Goal: Find specific page/section: Find specific page/section

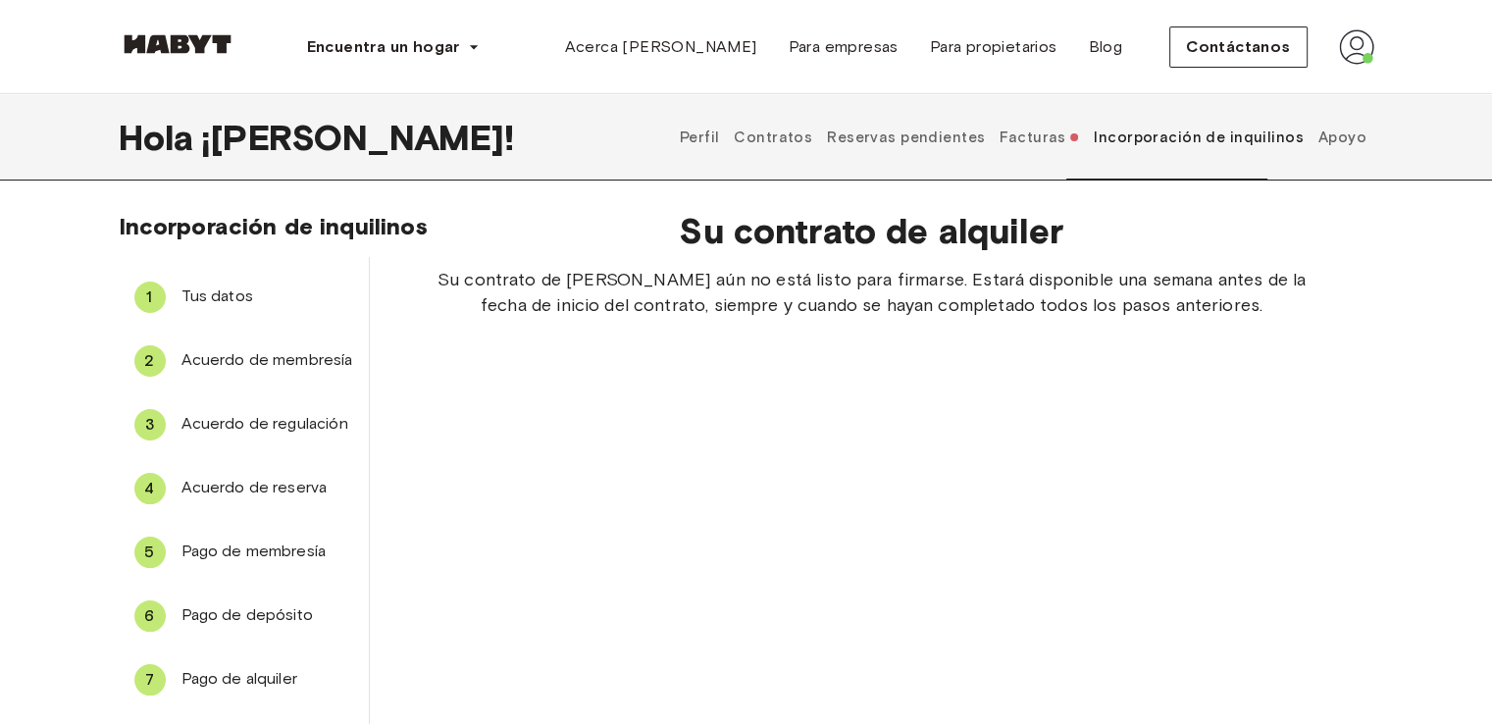
click at [275, 611] on font "Pago de depósito" at bounding box center [246, 614] width 131 height 19
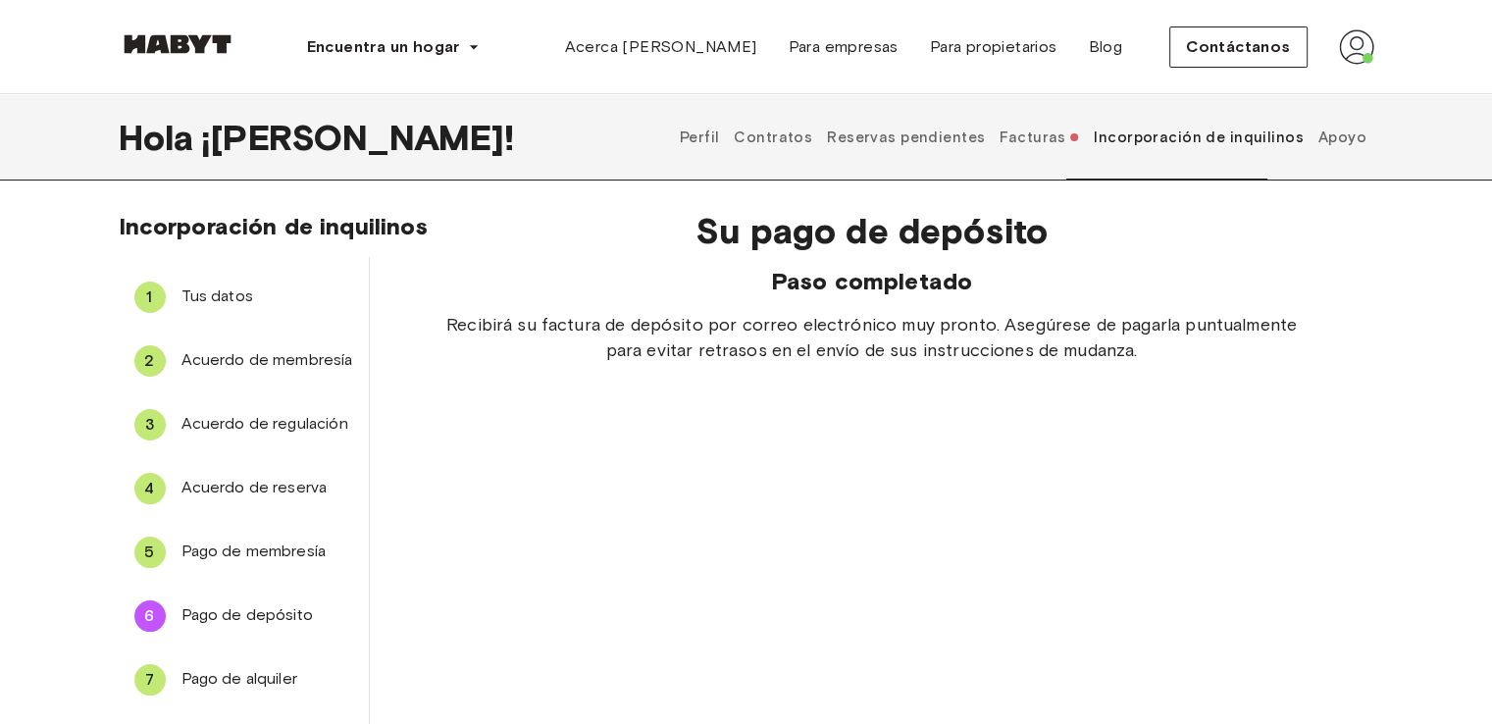
click at [255, 670] on font "Pago de alquiler" at bounding box center [239, 678] width 116 height 19
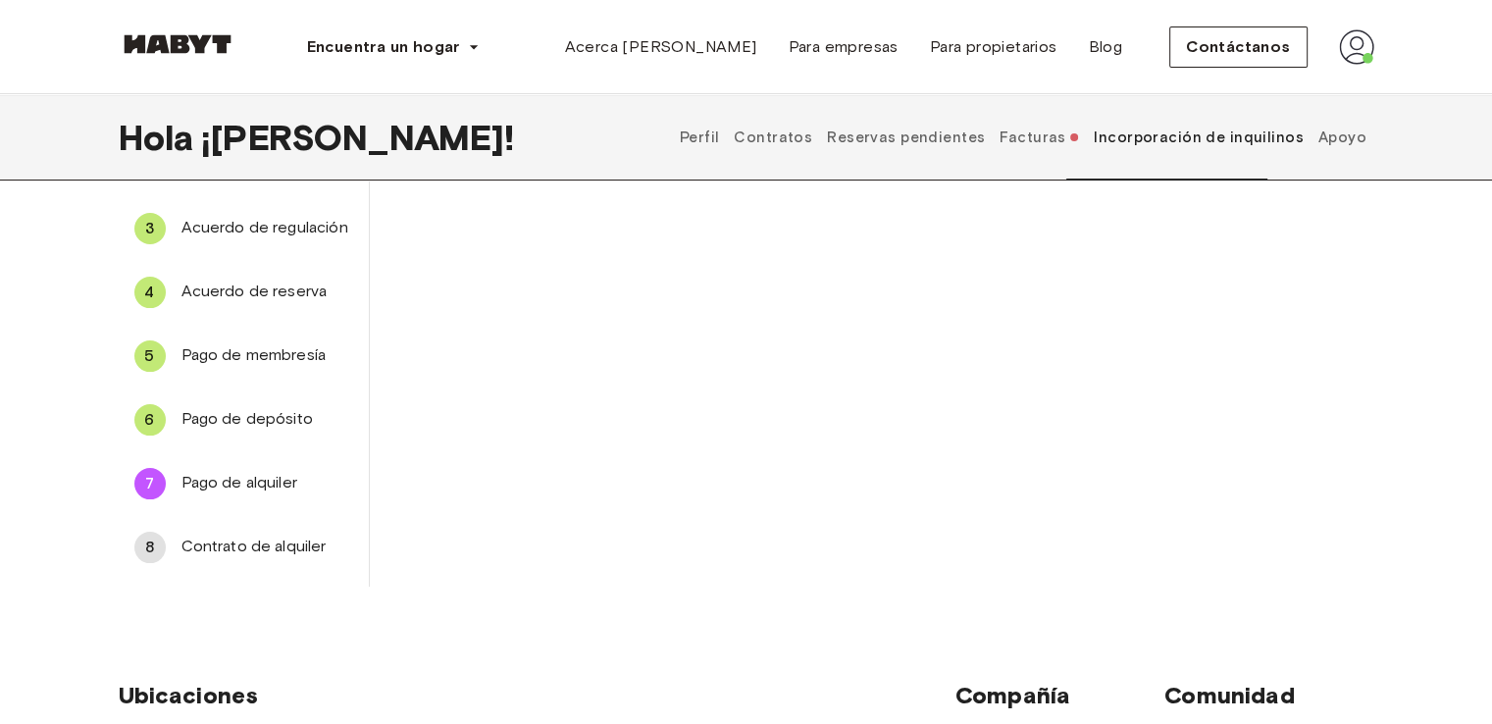
scroll to position [197, 0]
click at [272, 546] on font "Contrato de alquiler" at bounding box center [253, 544] width 145 height 19
click at [1058, 146] on font "Facturas" at bounding box center [1032, 137] width 66 height 18
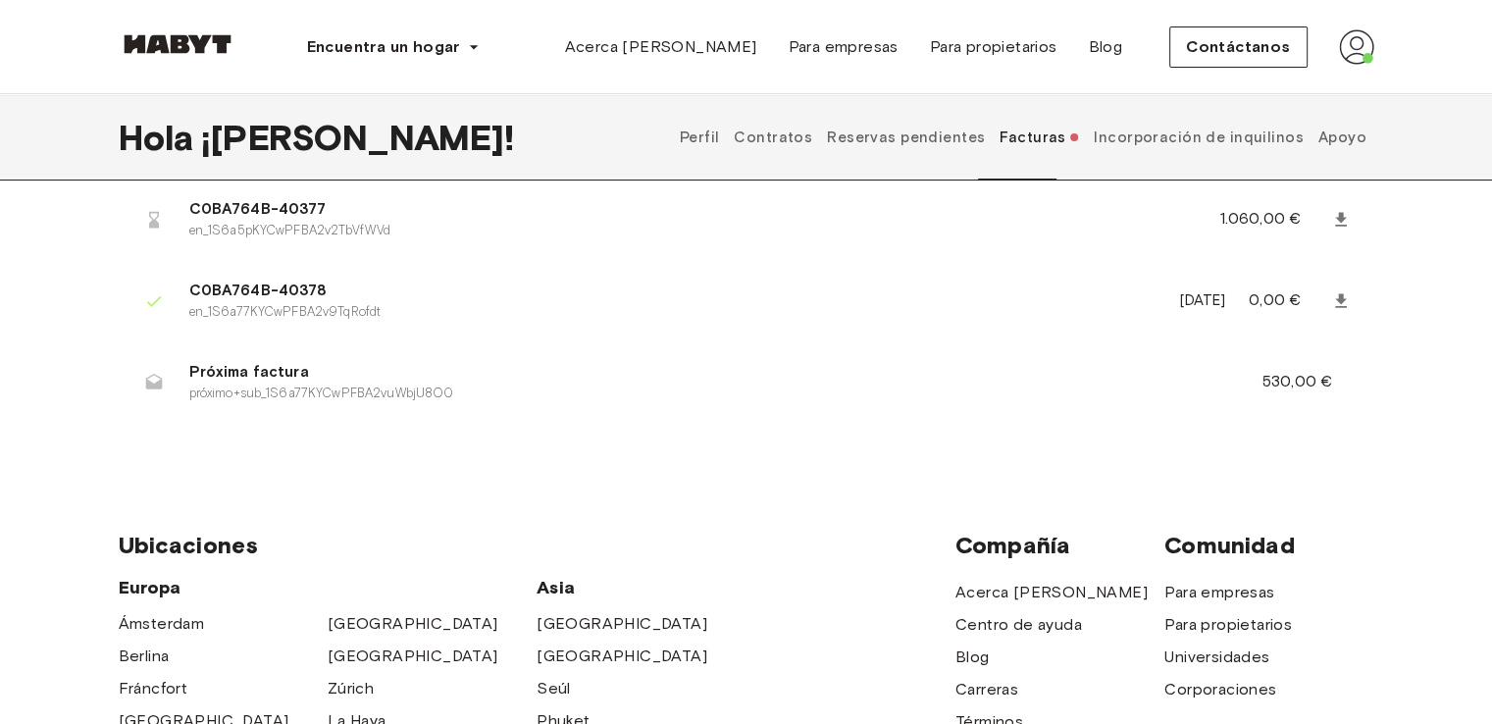
scroll to position [142, 0]
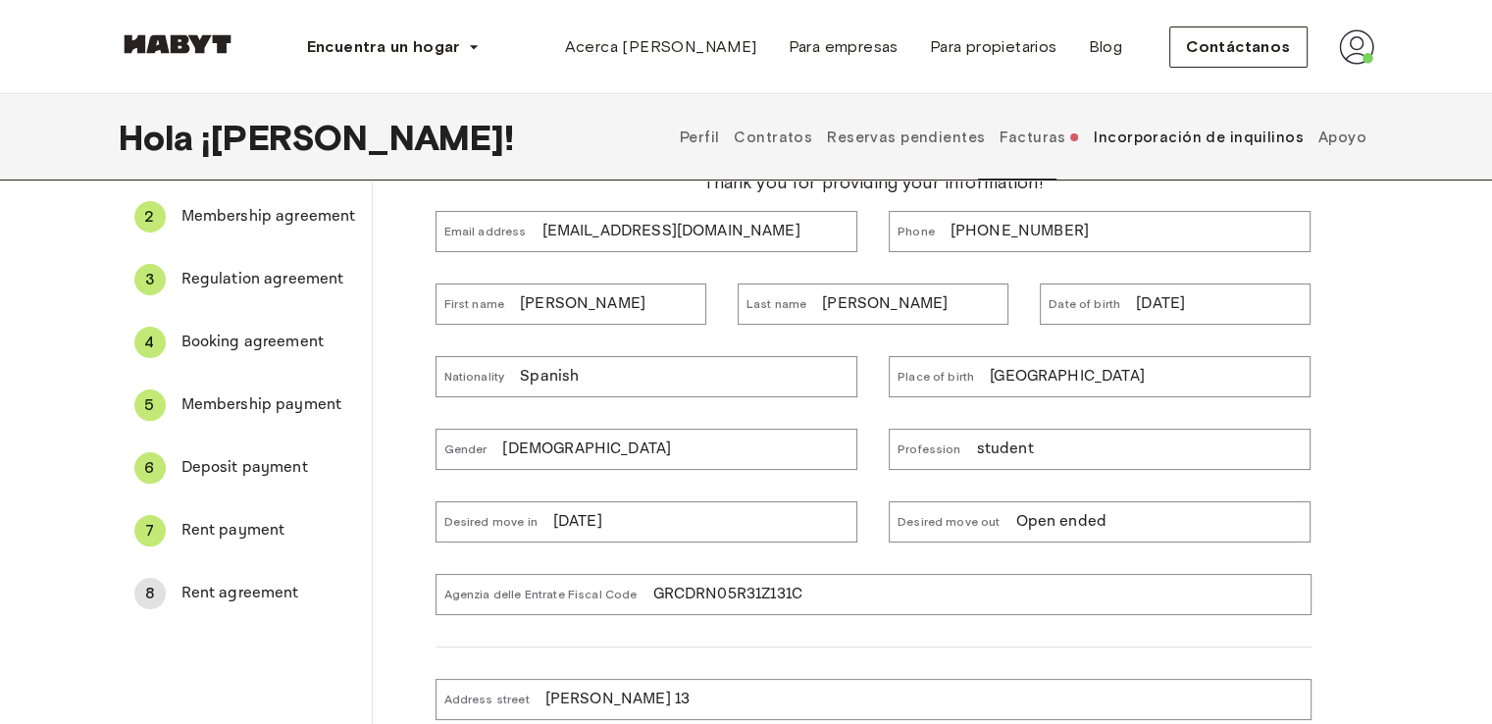
scroll to position [197, 0]
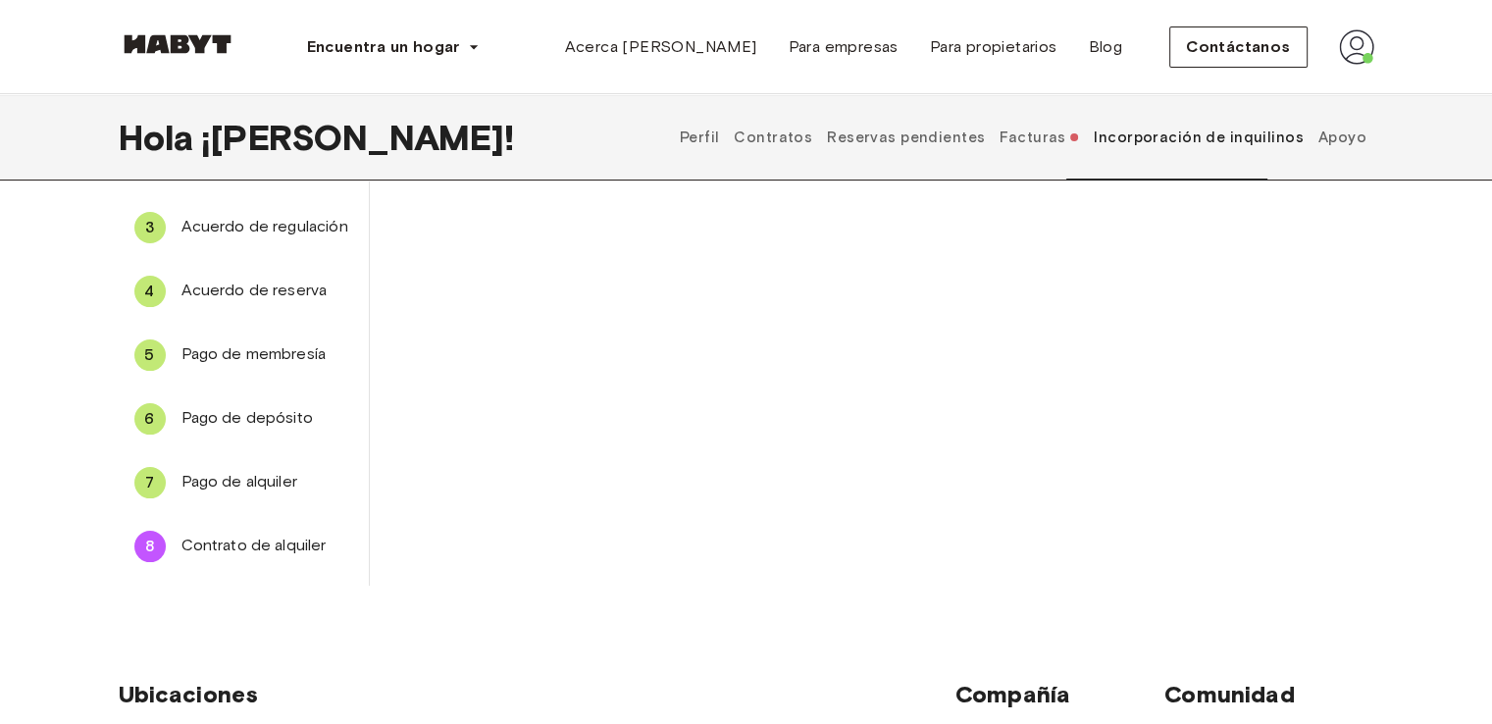
click at [243, 287] on font "Acuerdo de reserva" at bounding box center [254, 289] width 146 height 19
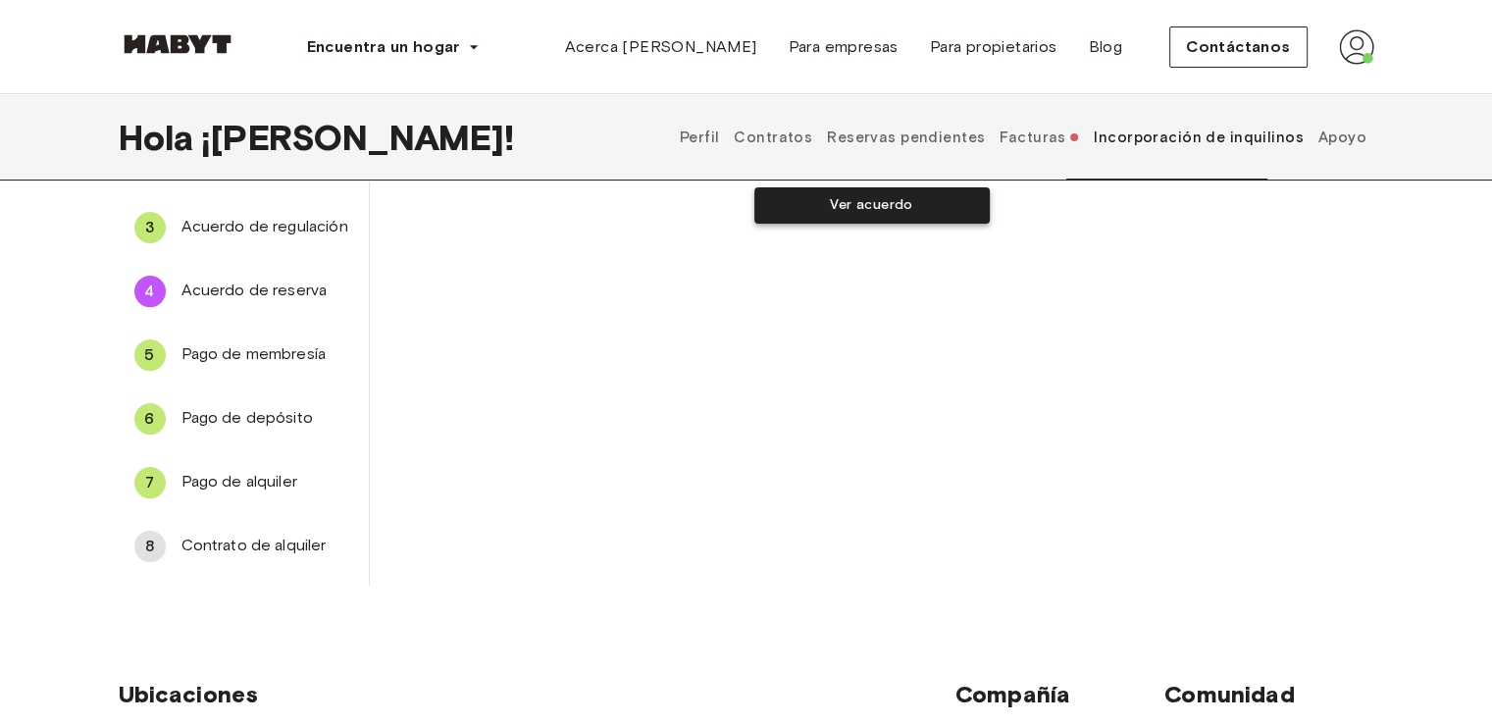
click at [786, 201] on button "Ver acuerdo" at bounding box center [871, 205] width 235 height 36
click at [323, 226] on font "Acuerdo de regulación" at bounding box center [264, 226] width 167 height 19
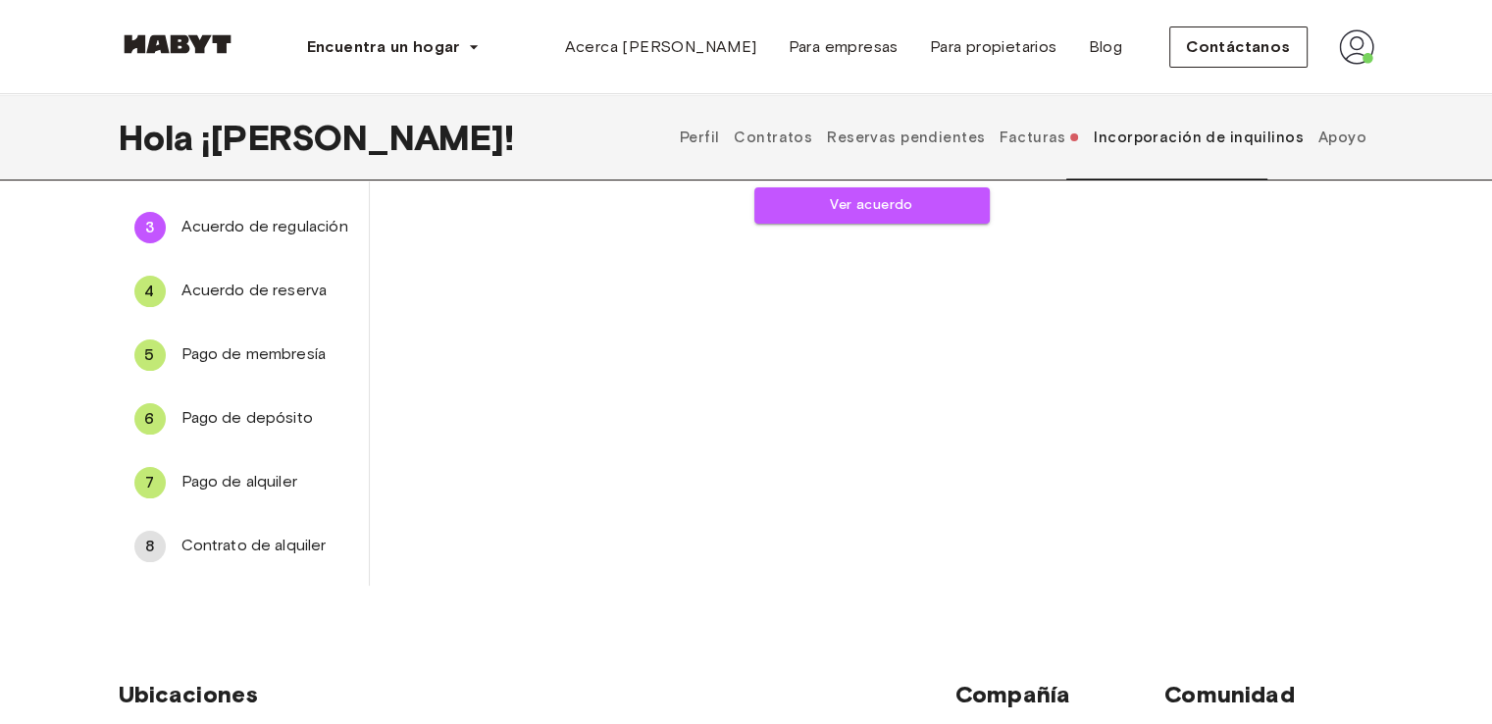
scroll to position [31, 0]
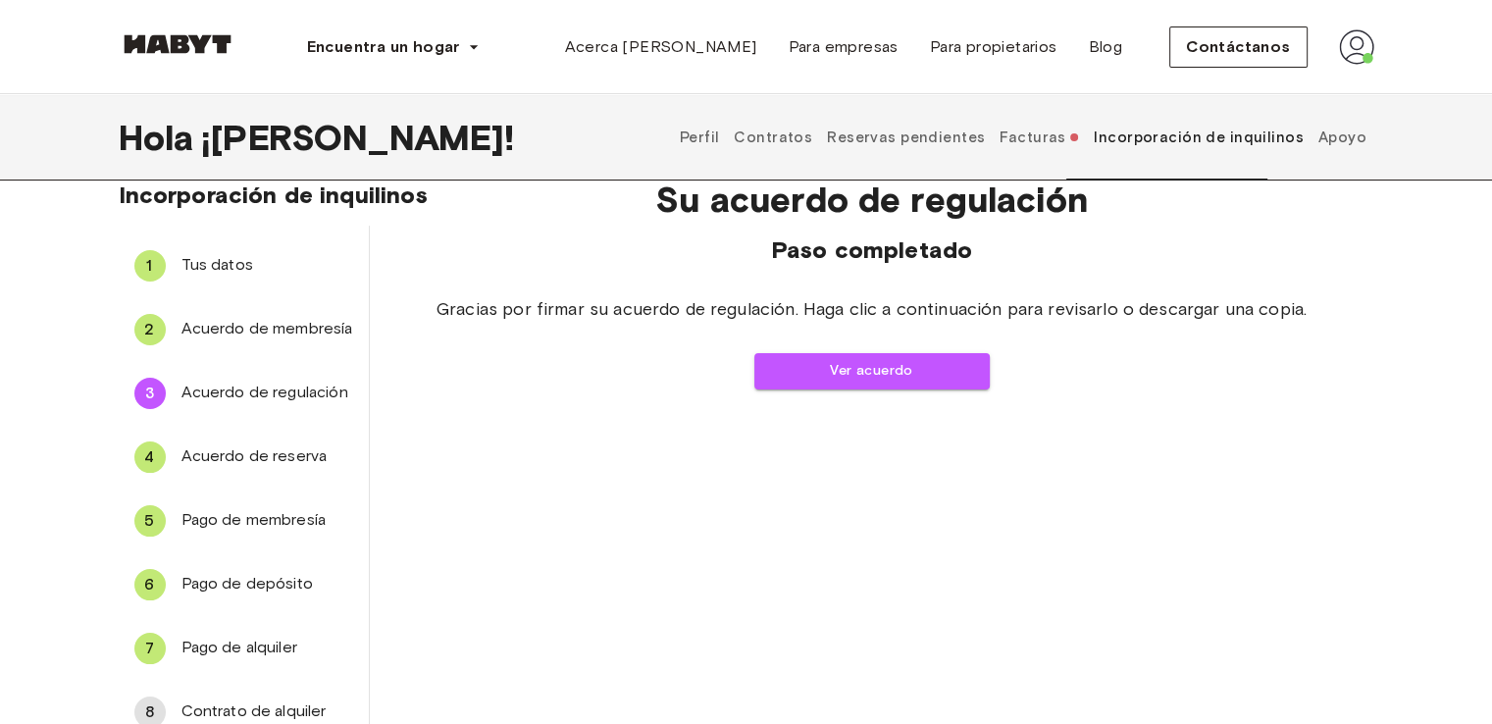
click at [254, 330] on font "Acuerdo de membresía" at bounding box center [267, 328] width 172 height 19
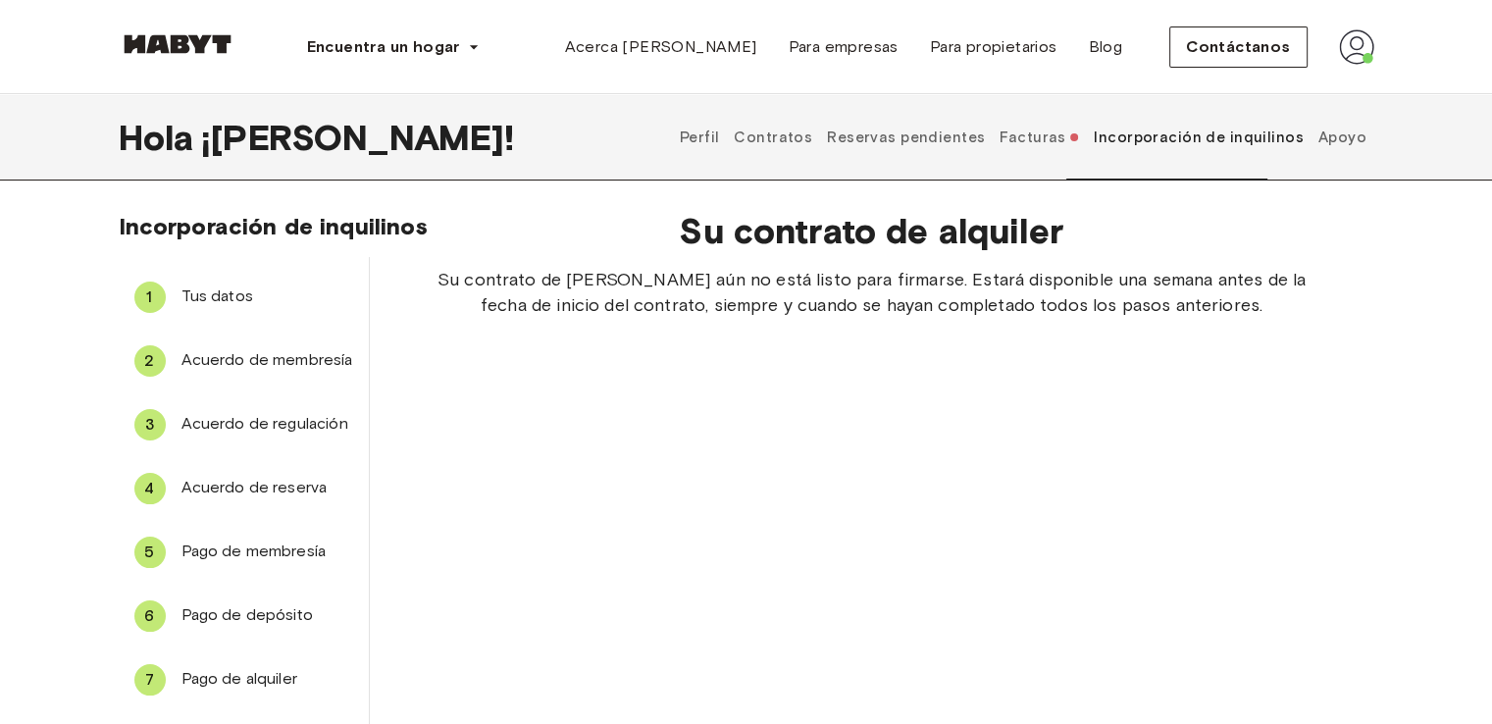
click at [1244, 269] on font "Su contrato de alquiler aún no está listo para firmarse. Estará disponible una …" at bounding box center [871, 292] width 868 height 47
click at [1216, 42] on font "Contáctanos" at bounding box center [1238, 46] width 104 height 19
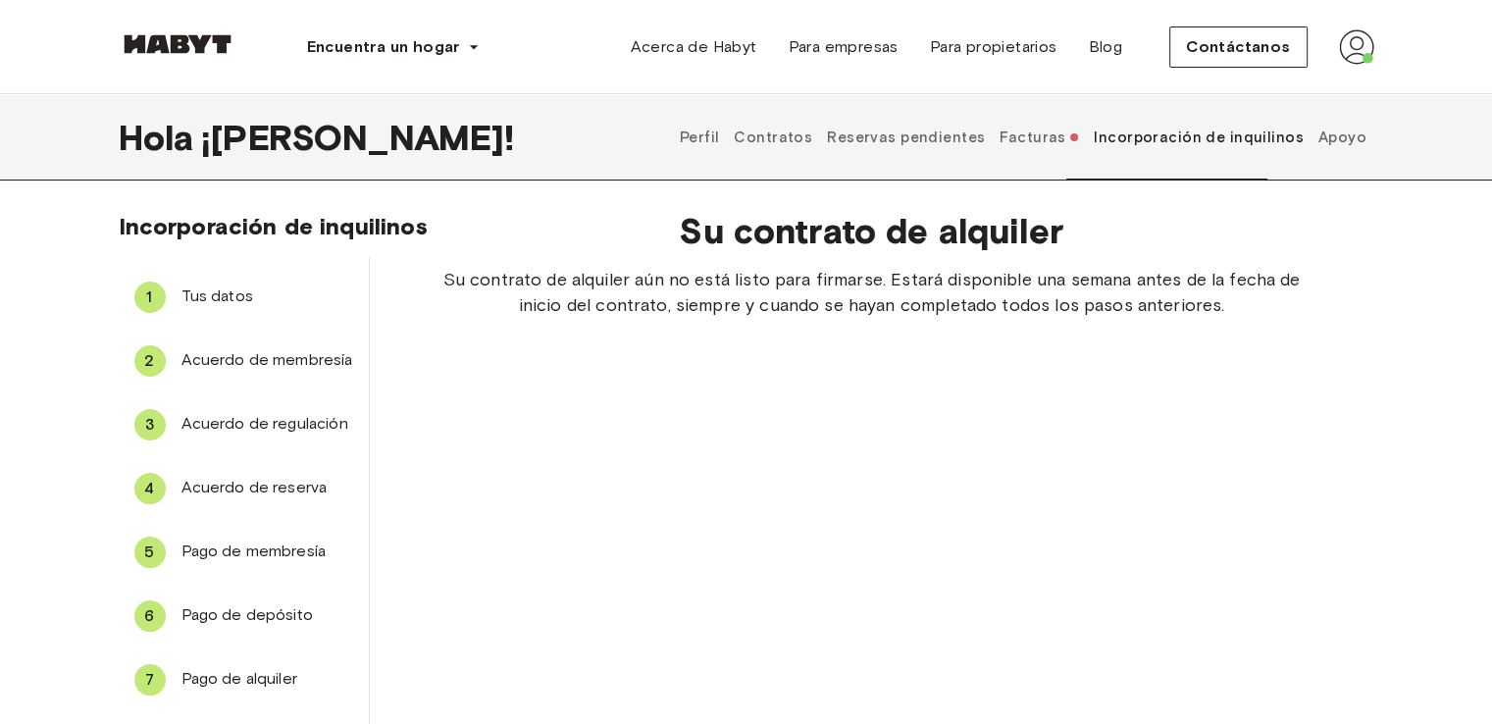
click at [1341, 264] on div "Su contrato de alquiler Su contrato de alquiler aún no está listo para firmarse…" at bounding box center [872, 488] width 1004 height 588
click at [1342, 43] on img at bounding box center [1356, 46] width 35 height 35
click at [1228, 362] on div "Su contrato de alquiler Su contrato de alquiler aún no está listo para firmarse…" at bounding box center [872, 488] width 1004 height 588
click at [720, 129] on font "Perfil" at bounding box center [700, 137] width 40 height 18
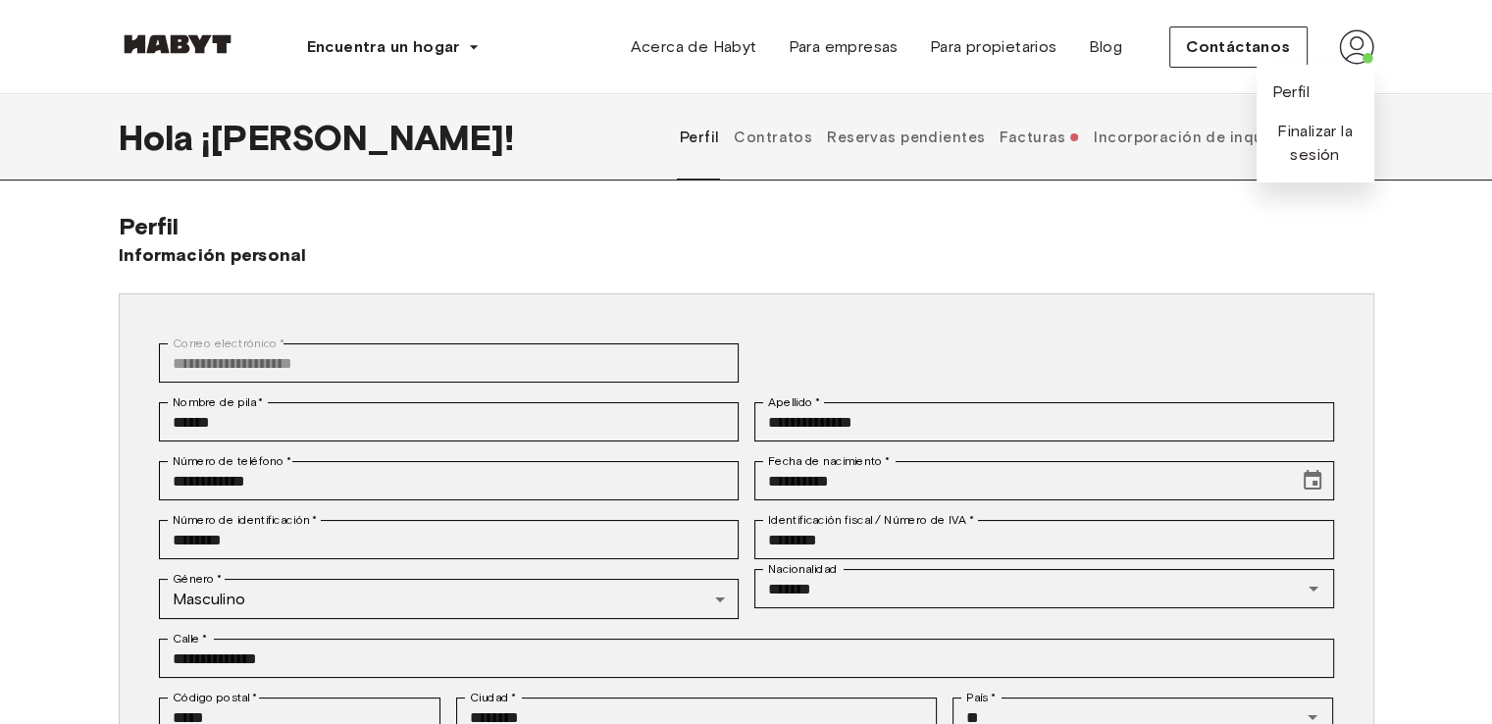
click at [812, 145] on font "Contratos" at bounding box center [773, 137] width 78 height 18
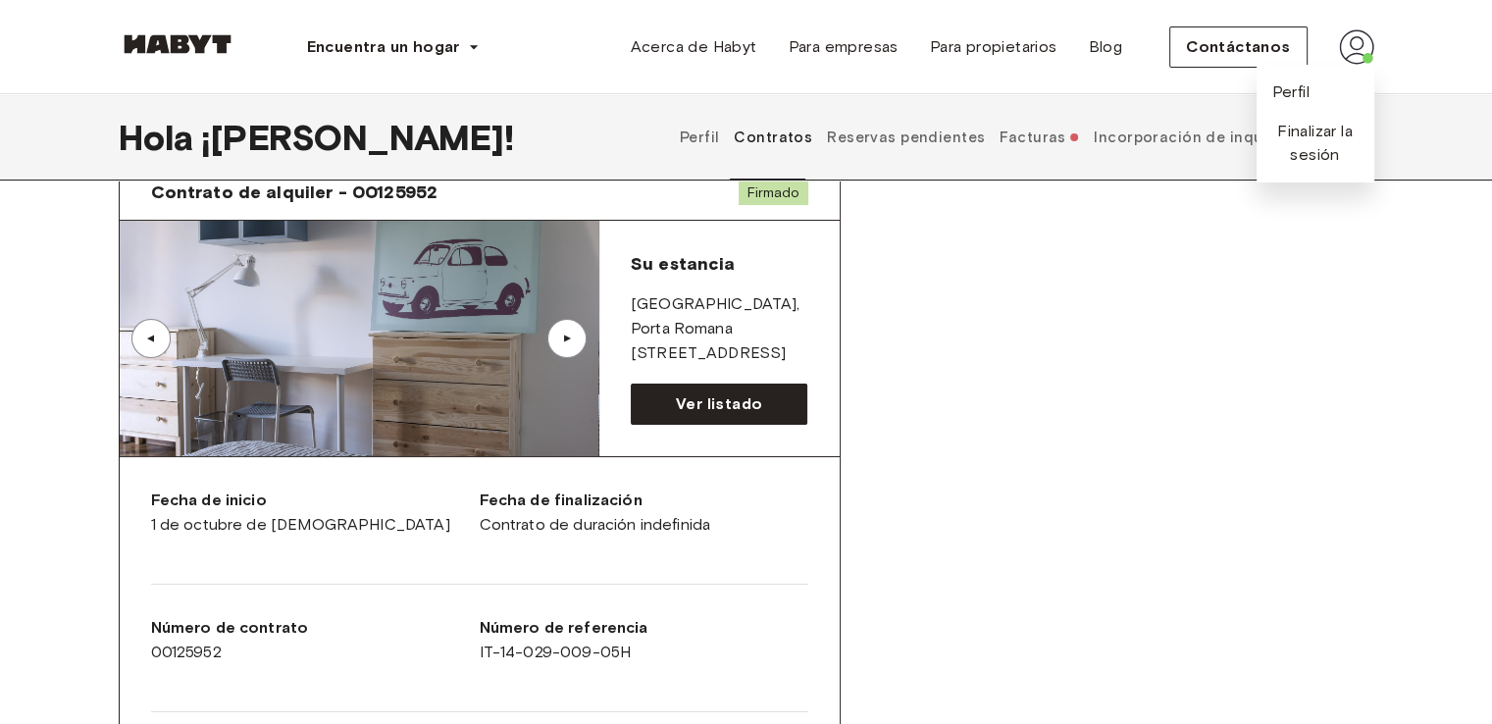
scroll to position [78, 0]
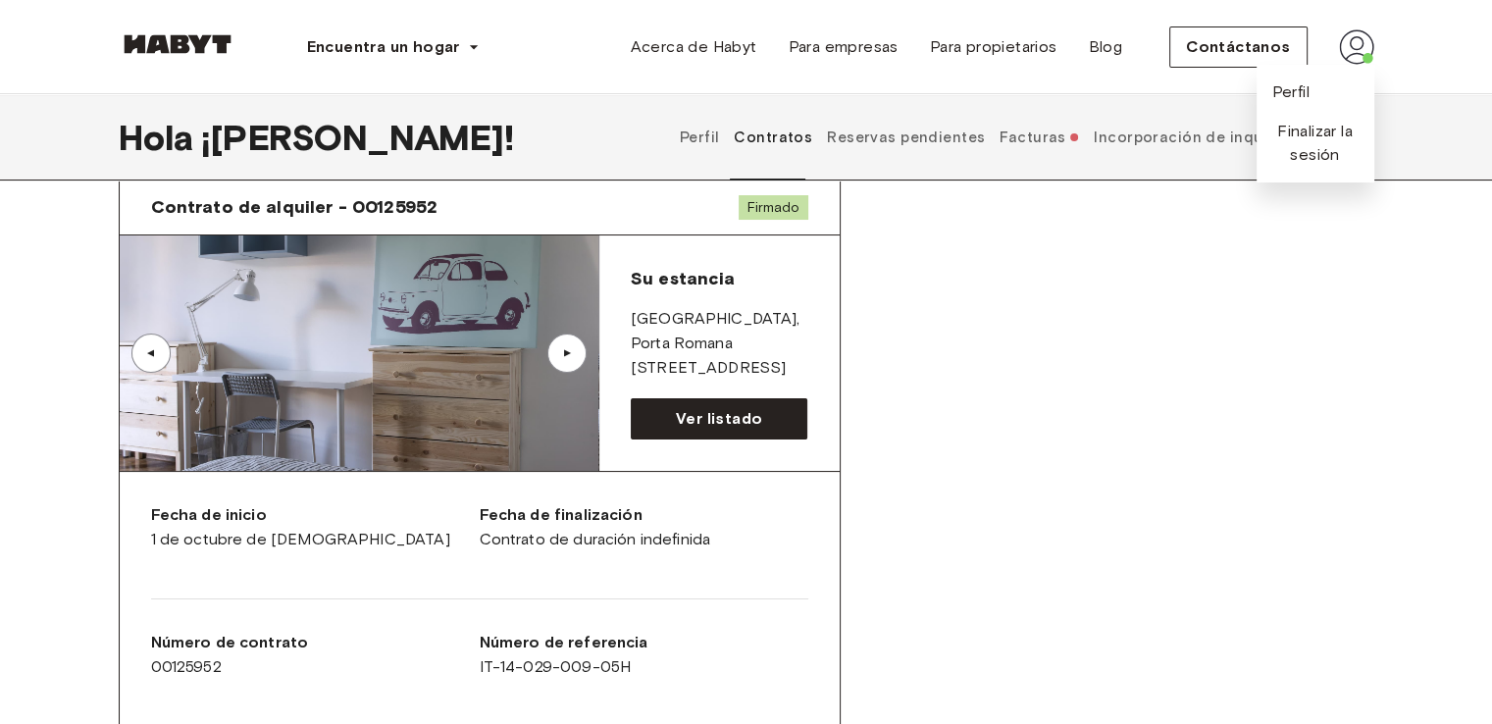
click at [1185, 130] on font "Incorporación de inquilinos" at bounding box center [1198, 137] width 210 height 18
